Goal: Task Accomplishment & Management: Manage account settings

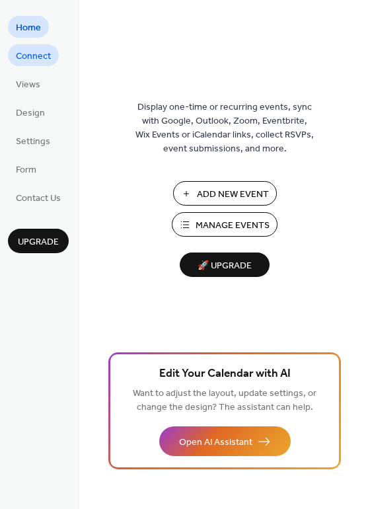
click at [43, 50] on span "Connect" at bounding box center [33, 57] width 35 height 14
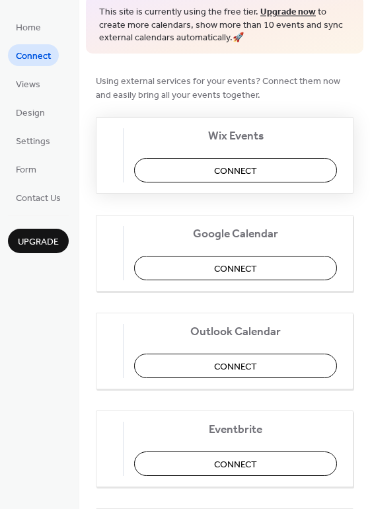
scroll to position [66, 0]
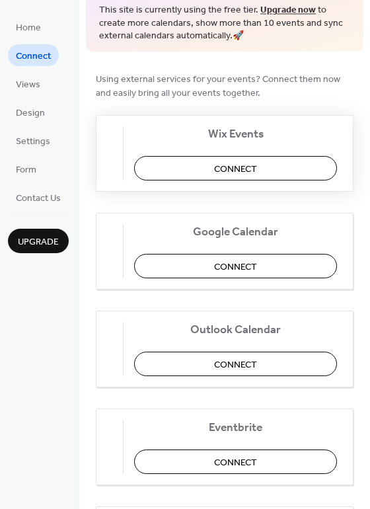
click at [257, 174] on span "Connect" at bounding box center [235, 169] width 43 height 14
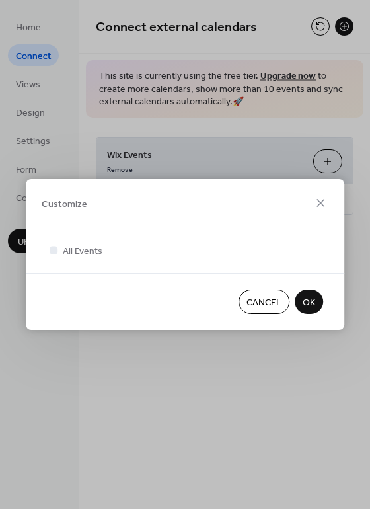
click at [308, 305] on span "OK" at bounding box center [309, 303] width 13 height 14
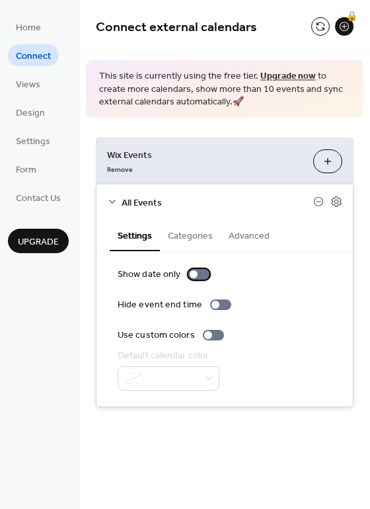
click at [196, 276] on div at bounding box center [194, 274] width 8 height 8
click at [196, 276] on div at bounding box center [198, 274] width 21 height 11
click at [32, 87] on span "Views" at bounding box center [28, 85] width 24 height 14
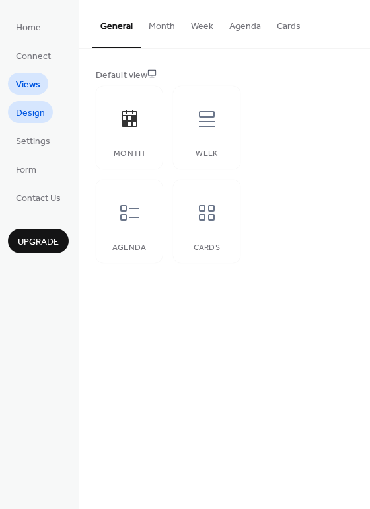
click at [36, 118] on span "Design" at bounding box center [30, 113] width 29 height 14
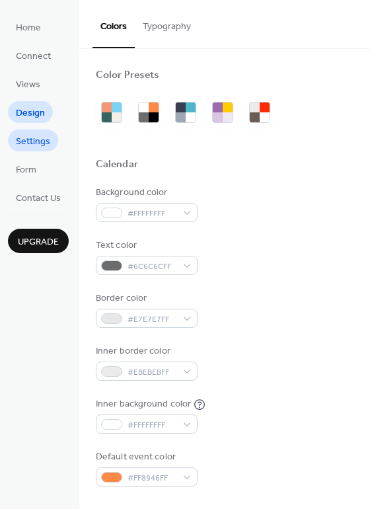
click at [36, 139] on span "Settings" at bounding box center [33, 142] width 34 height 14
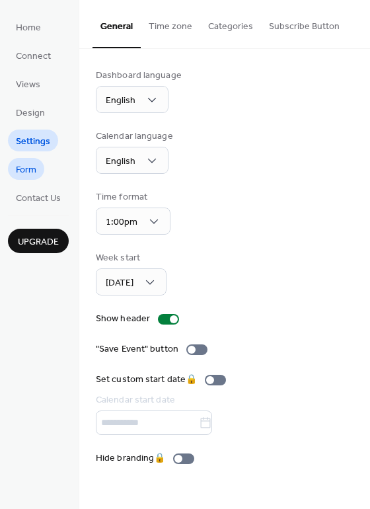
click at [30, 175] on span "Form" at bounding box center [26, 170] width 20 height 14
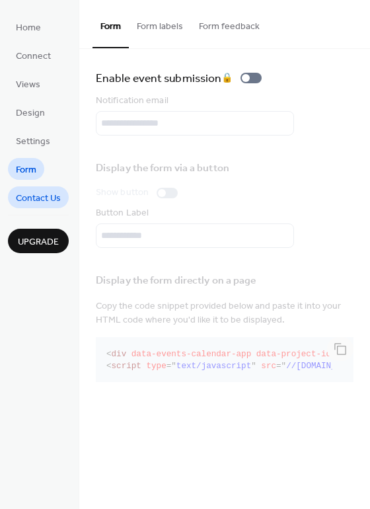
click at [52, 202] on span "Contact Us" at bounding box center [38, 199] width 45 height 14
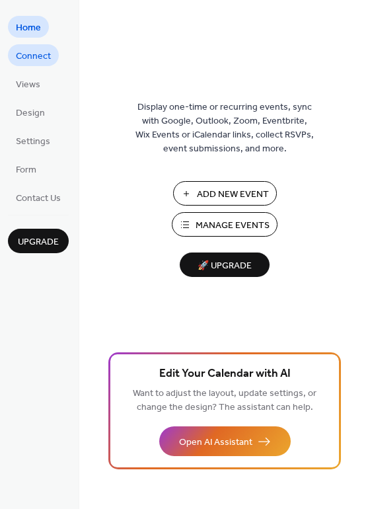
click at [32, 57] on span "Connect" at bounding box center [33, 57] width 35 height 14
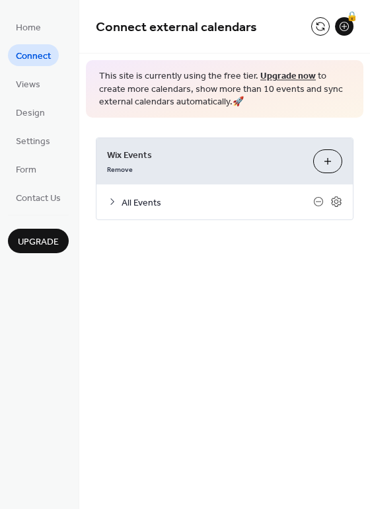
click at [114, 202] on icon at bounding box center [112, 201] width 11 height 11
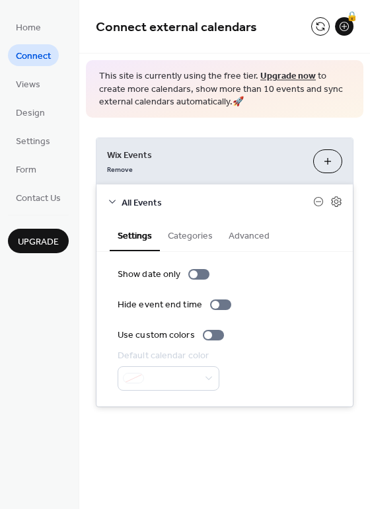
click at [194, 241] on button "Categories" at bounding box center [190, 234] width 61 height 30
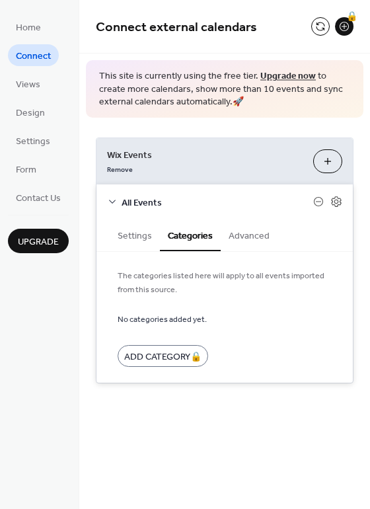
click at [248, 242] on button "Advanced" at bounding box center [249, 234] width 57 height 30
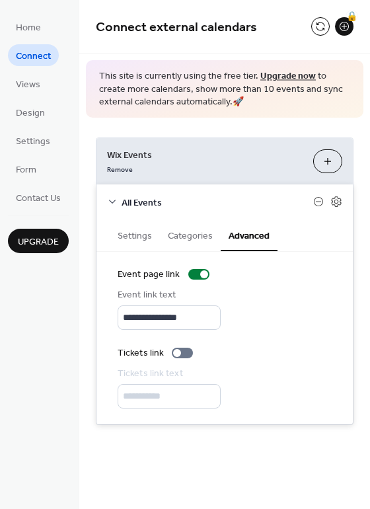
click at [139, 240] on button "Settings" at bounding box center [135, 234] width 50 height 30
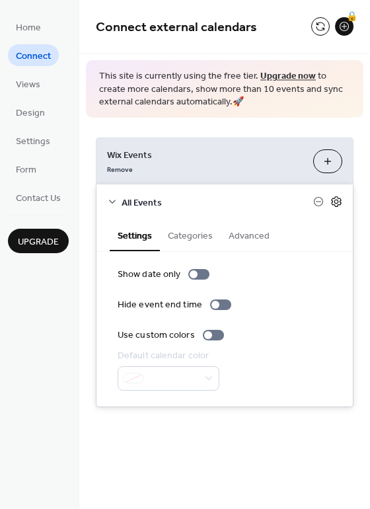
click at [340, 202] on icon at bounding box center [336, 202] width 12 height 12
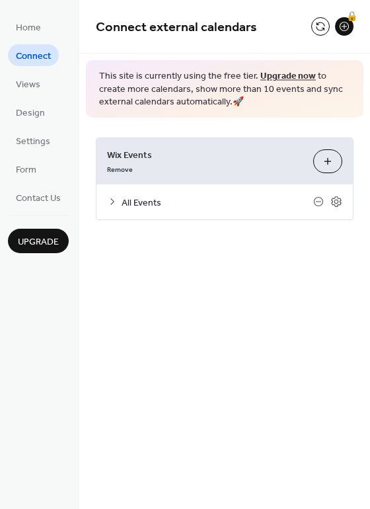
click at [334, 164] on button "Customize" at bounding box center [327, 161] width 29 height 24
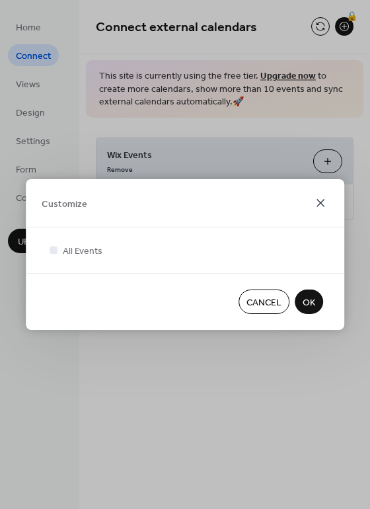
click at [326, 201] on icon at bounding box center [321, 203] width 16 height 16
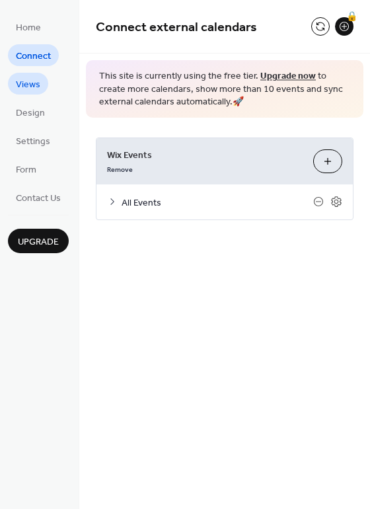
click at [30, 87] on span "Views" at bounding box center [28, 85] width 24 height 14
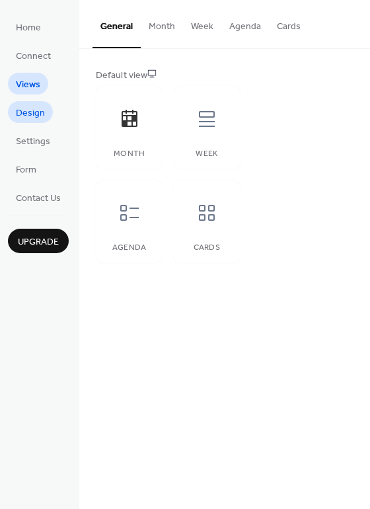
click at [25, 116] on span "Design" at bounding box center [30, 113] width 29 height 14
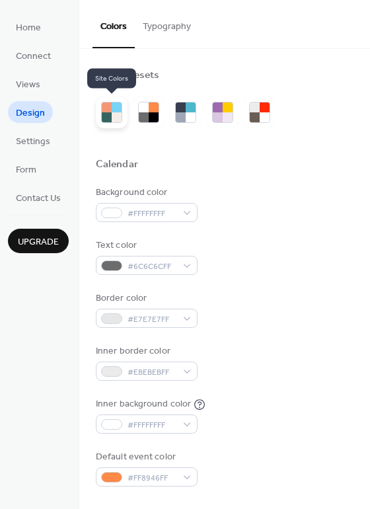
click at [118, 118] on div at bounding box center [117, 117] width 10 height 10
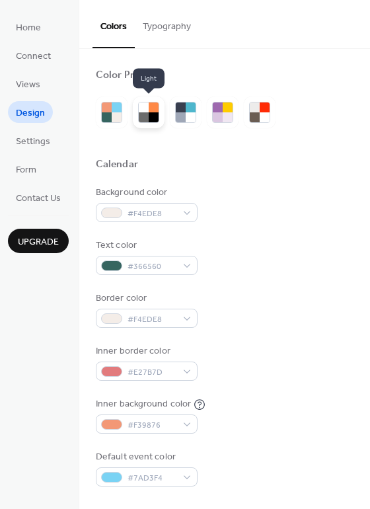
click at [149, 117] on div at bounding box center [154, 117] width 10 height 10
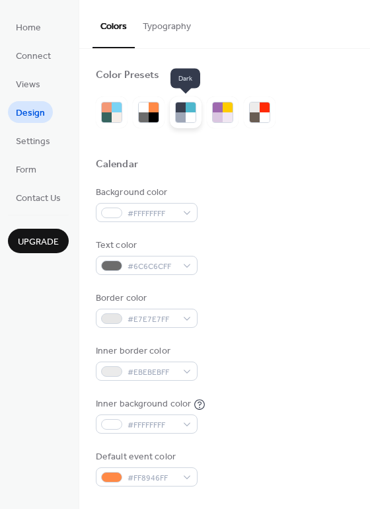
click at [179, 122] on div at bounding box center [185, 112] width 21 height 21
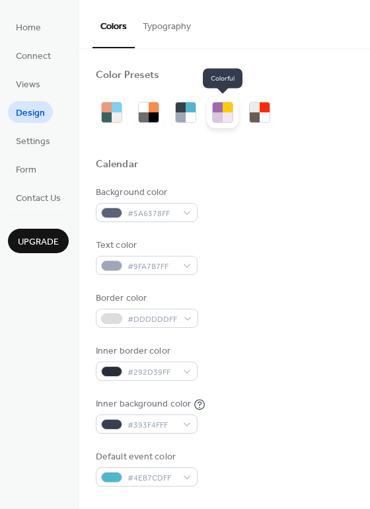
click at [221, 117] on div at bounding box center [218, 117] width 10 height 10
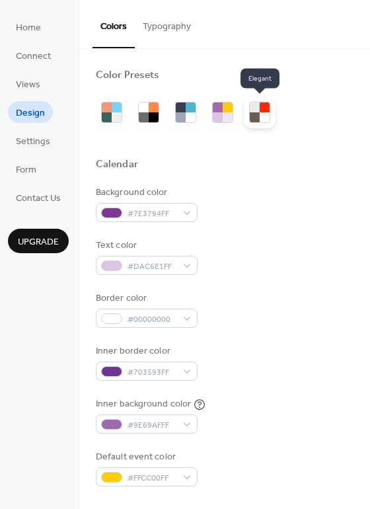
click at [260, 115] on div at bounding box center [265, 117] width 10 height 10
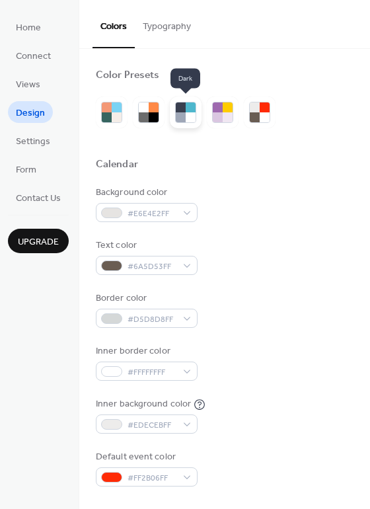
click at [186, 114] on div at bounding box center [191, 117] width 10 height 10
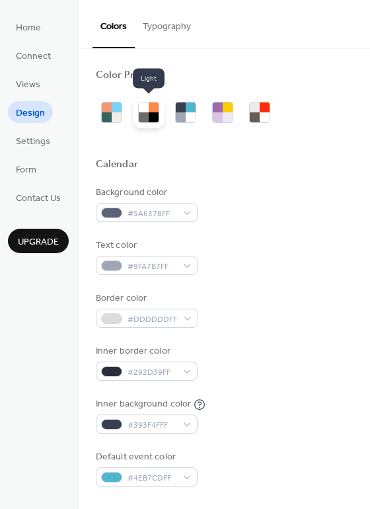
click at [156, 115] on div at bounding box center [154, 117] width 10 height 10
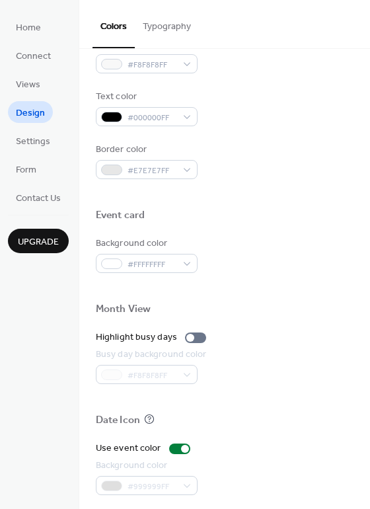
scroll to position [529, 0]
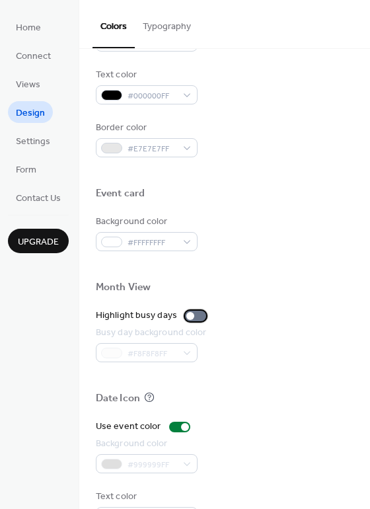
click at [190, 315] on div at bounding box center [190, 316] width 8 height 8
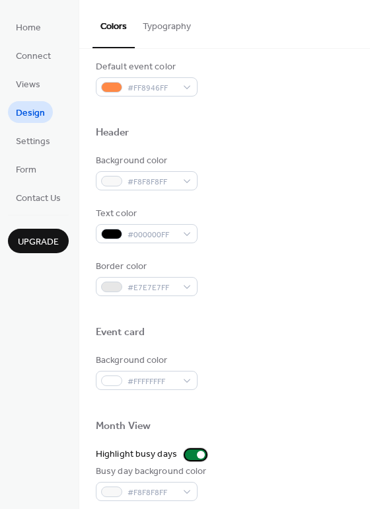
scroll to position [367, 0]
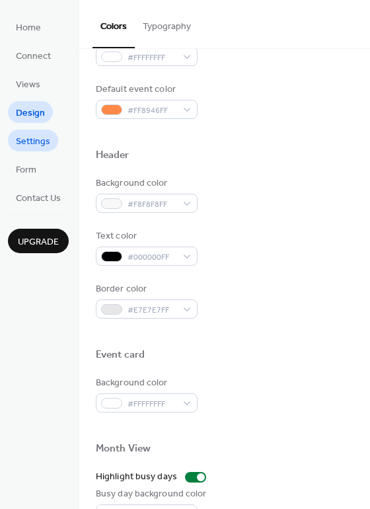
click at [36, 147] on span "Settings" at bounding box center [33, 142] width 34 height 14
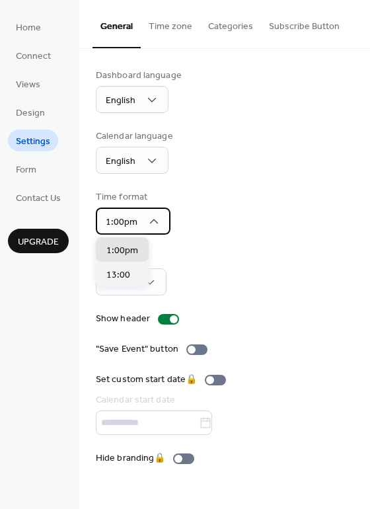
click at [152, 227] on icon at bounding box center [153, 221] width 13 height 13
click at [190, 228] on div "Time format 1:00pm" at bounding box center [225, 212] width 258 height 44
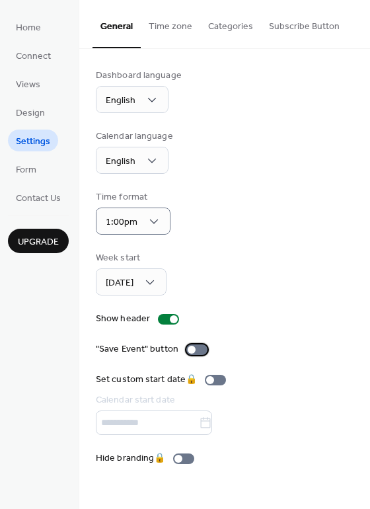
click at [192, 349] on div at bounding box center [192, 350] width 8 height 8
click at [163, 34] on button "Time zone" at bounding box center [170, 23] width 59 height 47
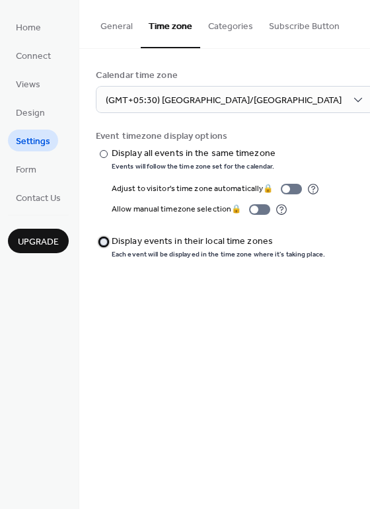
click at [130, 240] on div "Display events in their local time zones" at bounding box center [217, 242] width 211 height 14
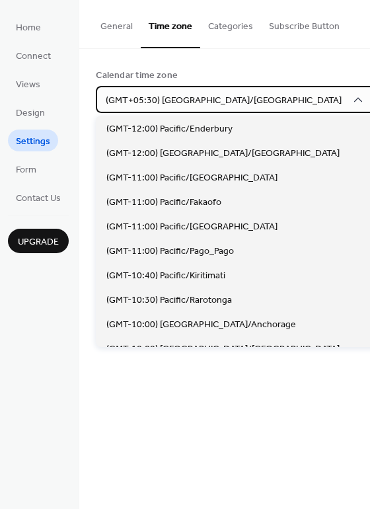
scroll to position [4400, 0]
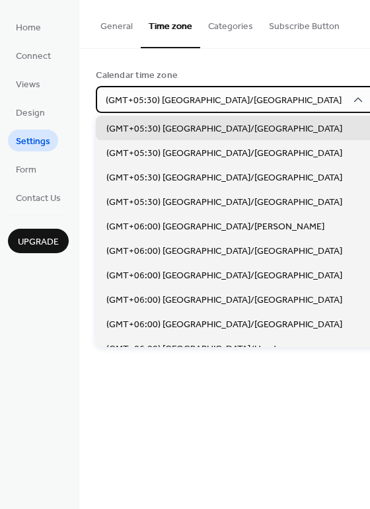
click at [351, 102] on icon at bounding box center [357, 99] width 13 height 13
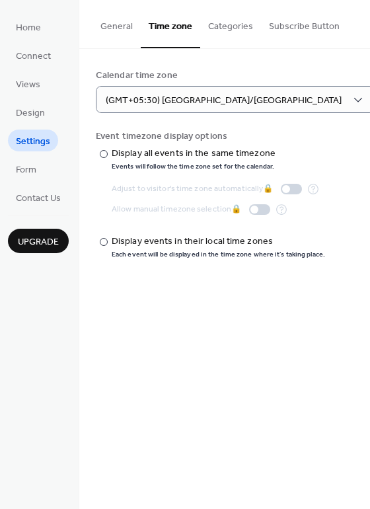
click at [231, 28] on button "Categories" at bounding box center [230, 23] width 61 height 47
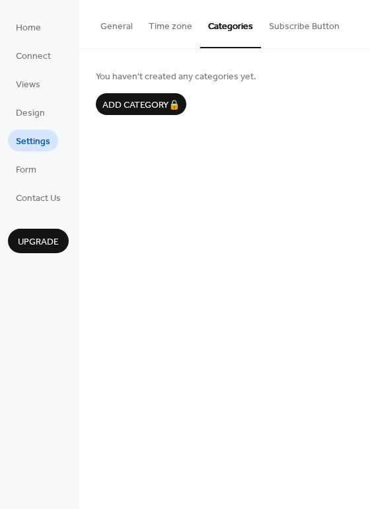
click at [287, 31] on button "Subscribe Button" at bounding box center [304, 23] width 87 height 47
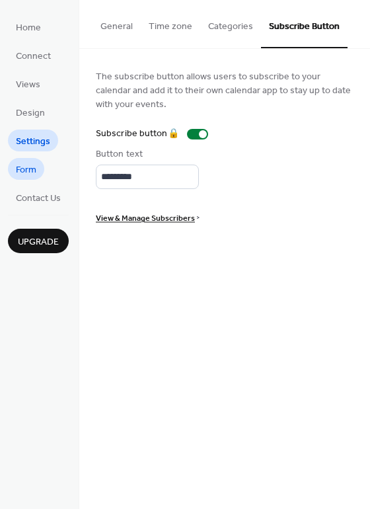
click at [24, 171] on span "Form" at bounding box center [26, 170] width 20 height 14
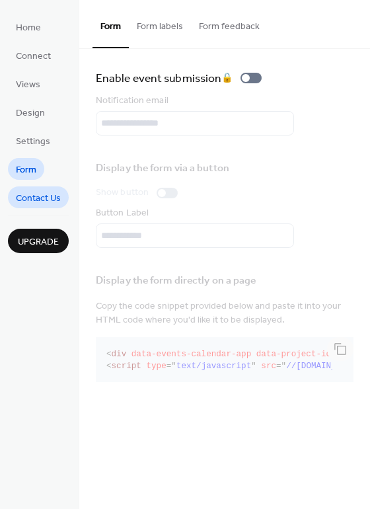
click at [44, 200] on span "Contact Us" at bounding box center [38, 199] width 45 height 14
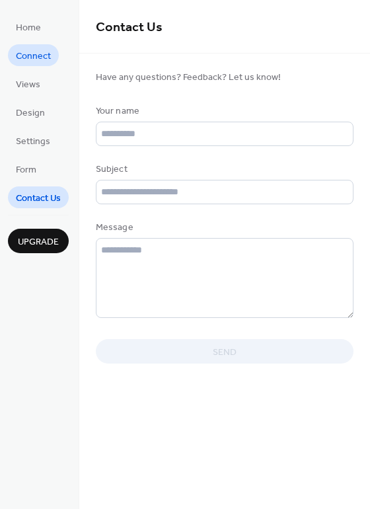
click at [33, 59] on span "Connect" at bounding box center [33, 57] width 35 height 14
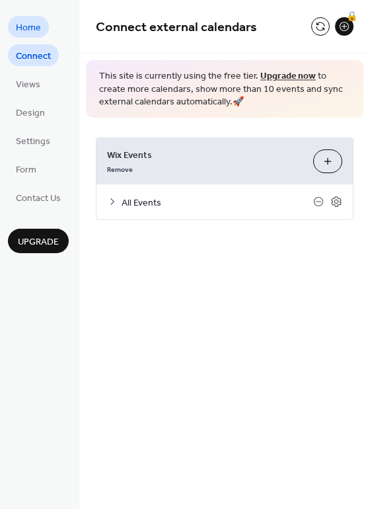
click at [32, 30] on span "Home" at bounding box center [28, 28] width 25 height 14
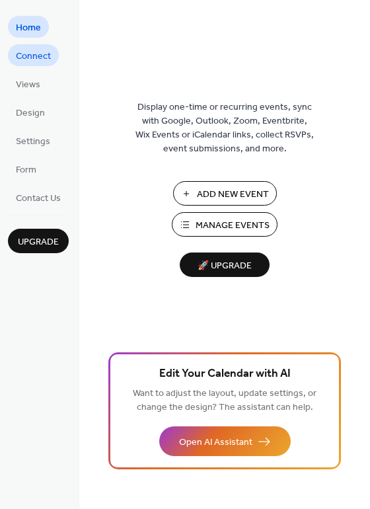
click at [37, 59] on span "Connect" at bounding box center [33, 57] width 35 height 14
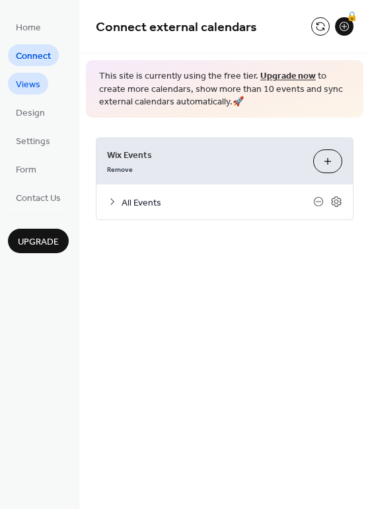
click at [32, 80] on span "Views" at bounding box center [28, 85] width 24 height 14
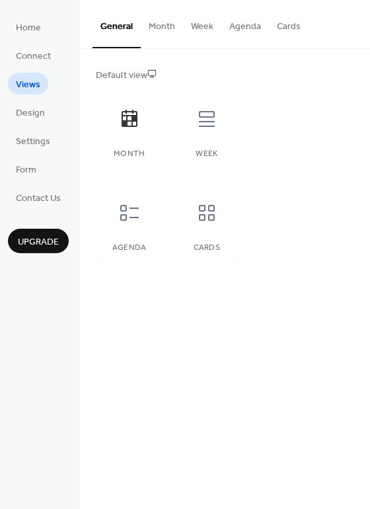
click at [150, 26] on button "Month" at bounding box center [162, 23] width 42 height 47
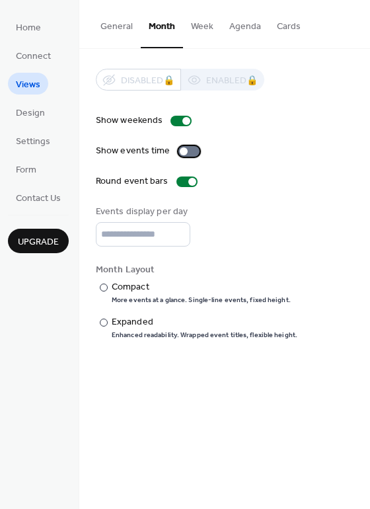
click at [182, 153] on div at bounding box center [184, 151] width 8 height 8
click at [204, 30] on button "Week" at bounding box center [202, 23] width 38 height 47
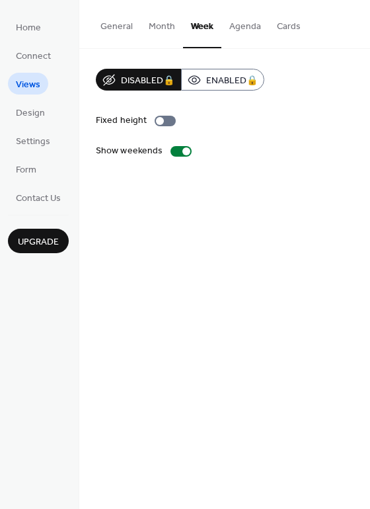
click at [152, 33] on button "Month" at bounding box center [162, 23] width 42 height 47
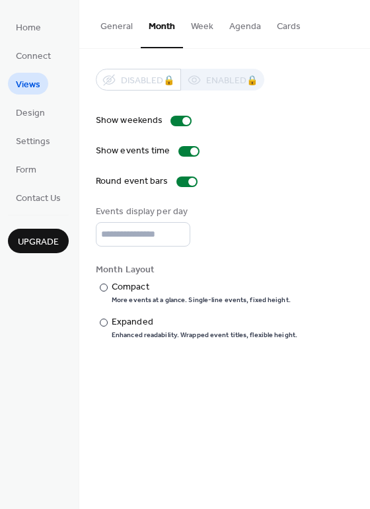
click at [116, 32] on button "General" at bounding box center [116, 23] width 48 height 47
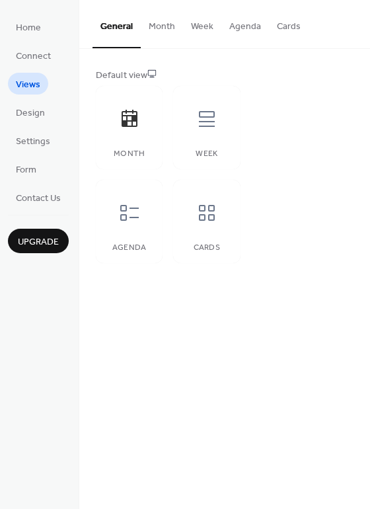
click at [160, 29] on button "Month" at bounding box center [162, 23] width 42 height 47
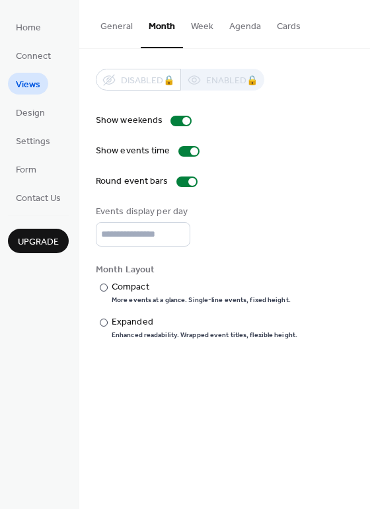
click at [206, 28] on button "Week" at bounding box center [202, 23] width 38 height 47
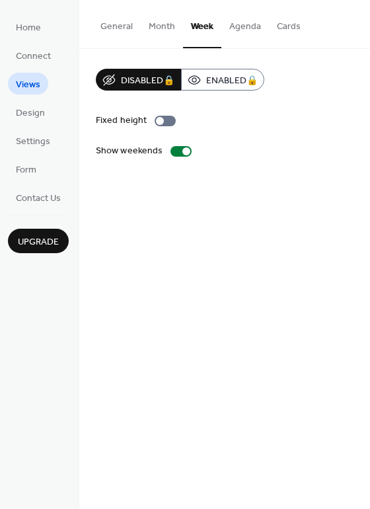
click at [244, 32] on button "Agenda" at bounding box center [245, 23] width 48 height 47
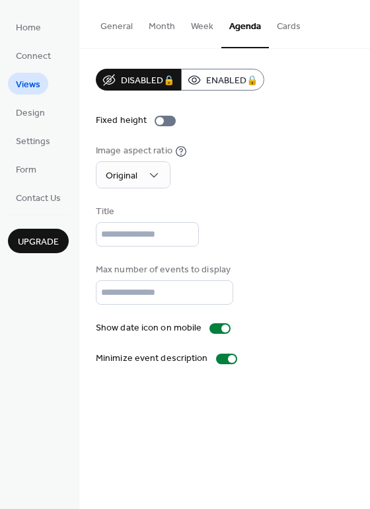
click at [291, 34] on button "Cards" at bounding box center [289, 23] width 40 height 47
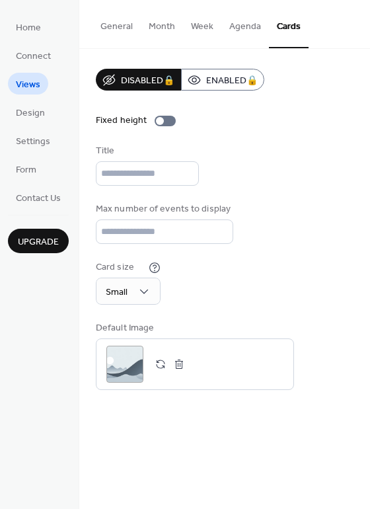
click at [117, 28] on button "General" at bounding box center [116, 23] width 48 height 47
